Goal: Find specific page/section: Find specific page/section

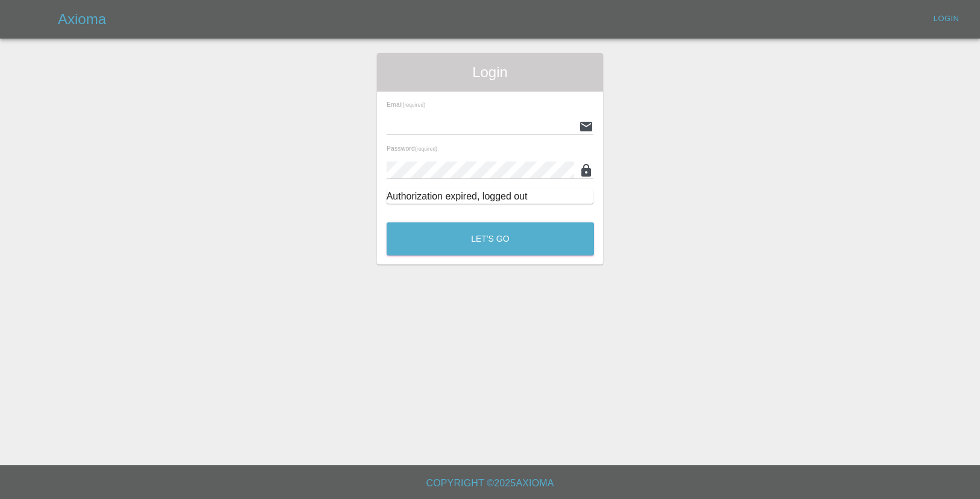
type input "[EMAIL_ADDRESS][DOMAIN_NAME]"
drag, startPoint x: 521, startPoint y: 215, endPoint x: 511, endPoint y: 235, distance: 22.4
click at [520, 217] on div "Let's Go" at bounding box center [490, 236] width 209 height 45
click at [505, 243] on button "Let's Go" at bounding box center [490, 239] width 207 height 33
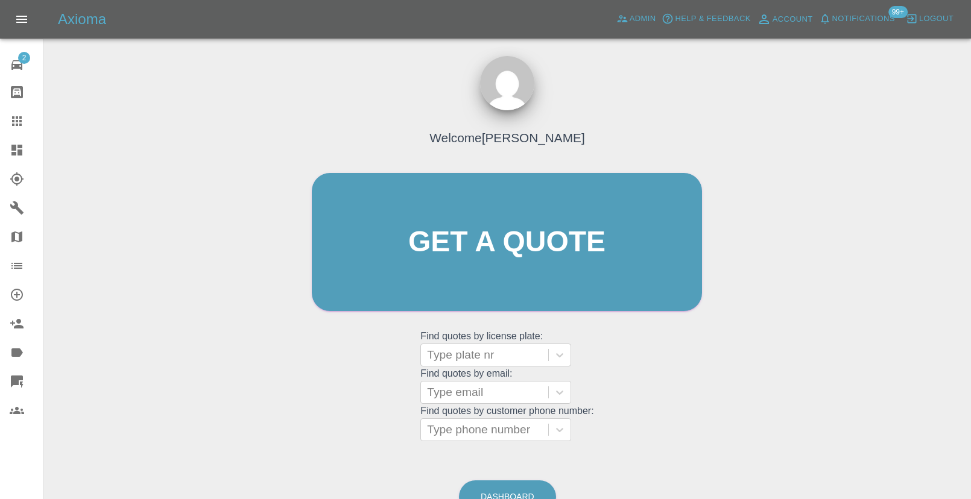
click at [867, 17] on span "Notifications" at bounding box center [863, 19] width 63 height 14
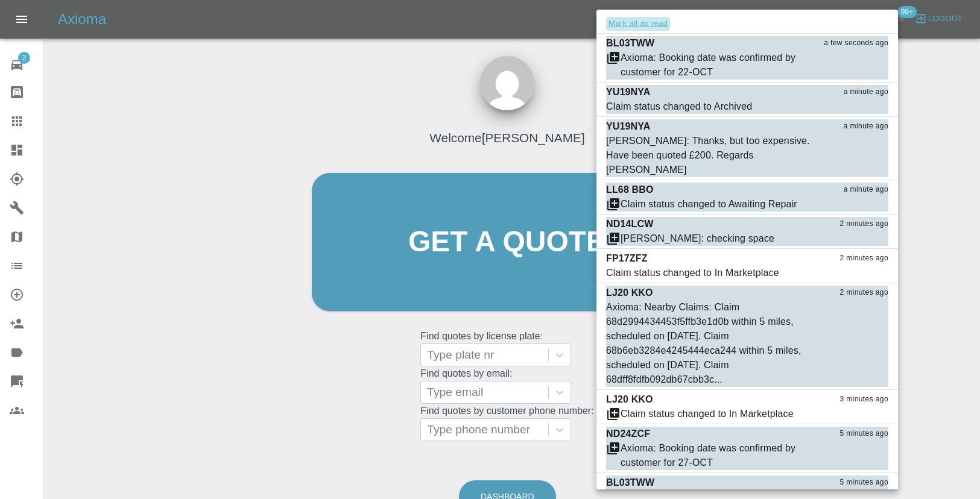
click at [627, 22] on button "Mark all as read" at bounding box center [638, 24] width 64 height 14
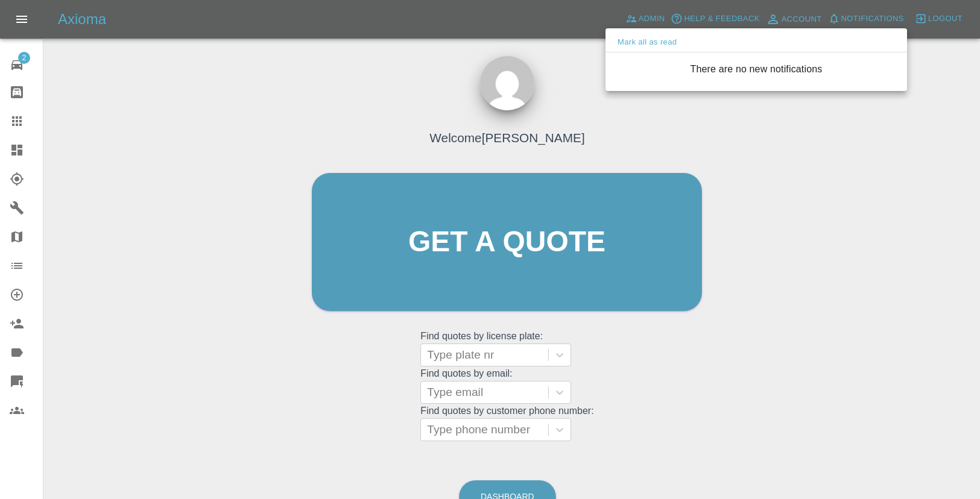
click at [588, 46] on div at bounding box center [490, 249] width 980 height 499
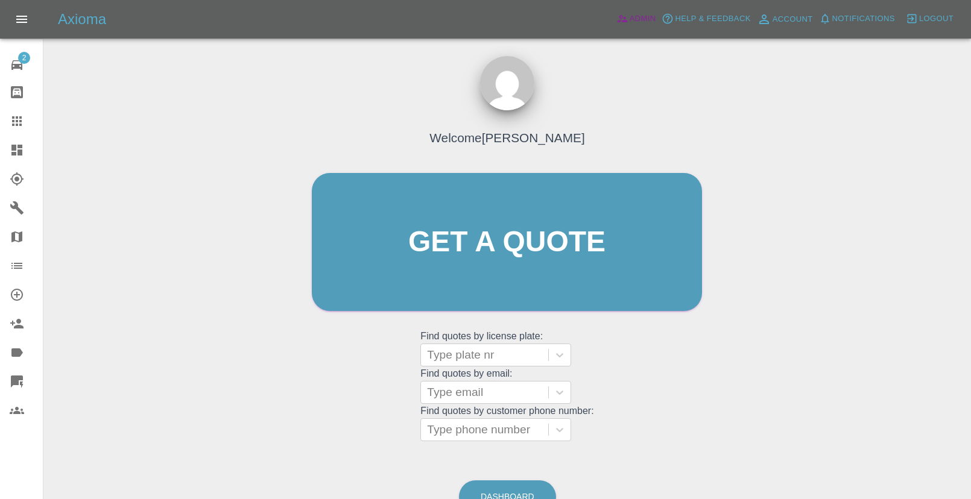
click at [636, 19] on span "Admin" at bounding box center [643, 19] width 27 height 14
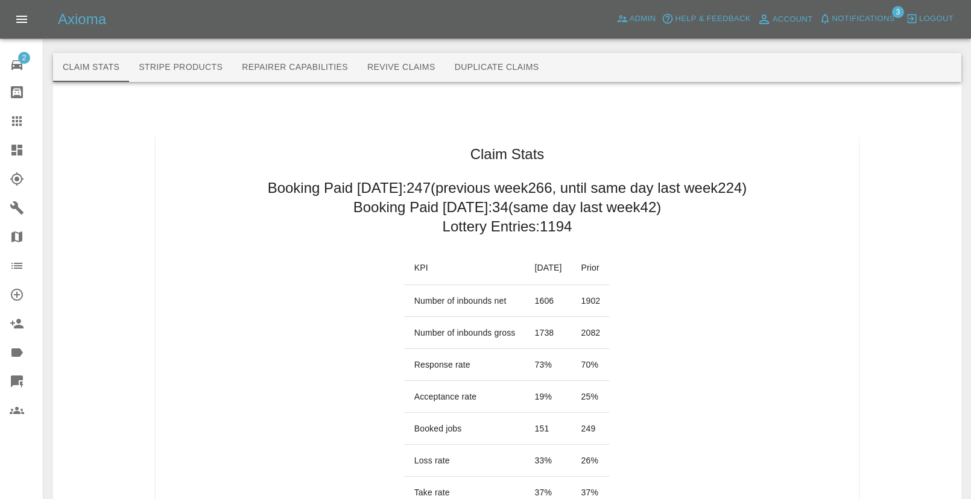
click at [872, 21] on span "Notifications" at bounding box center [863, 19] width 63 height 14
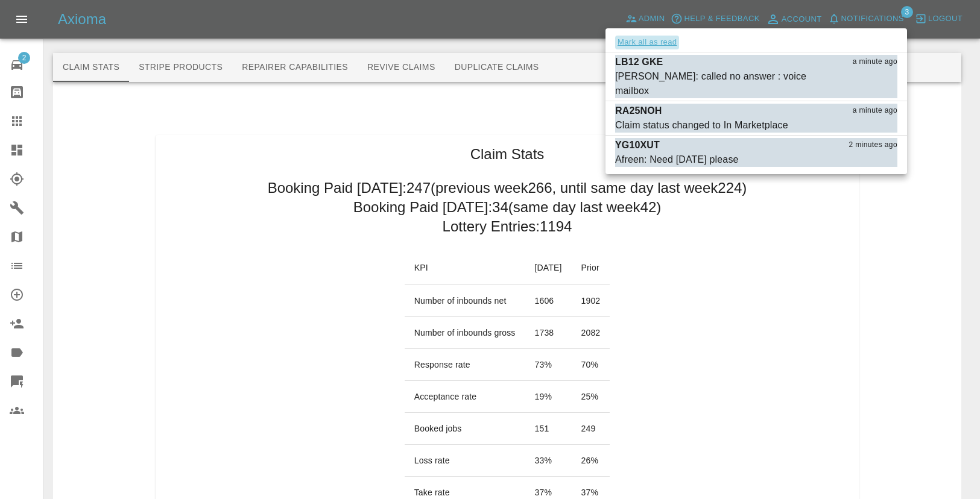
click at [669, 45] on button "Mark all as read" at bounding box center [647, 43] width 64 height 14
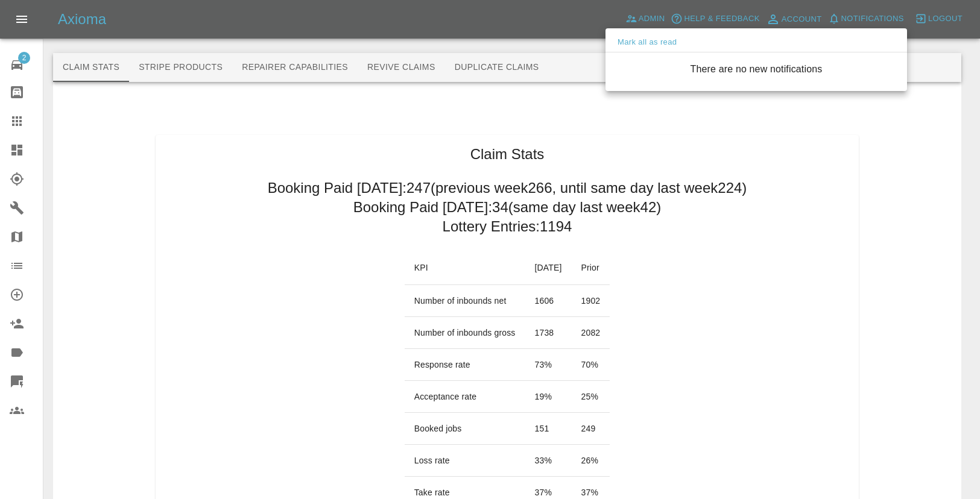
click at [700, 273] on div at bounding box center [490, 249] width 980 height 499
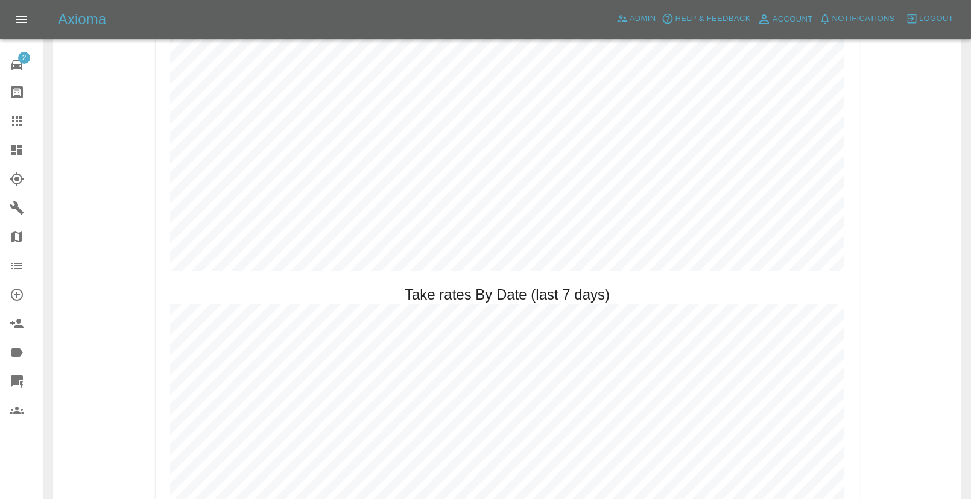
scroll to position [1366, 0]
